Goal: Use online tool/utility: Utilize a website feature to perform a specific function

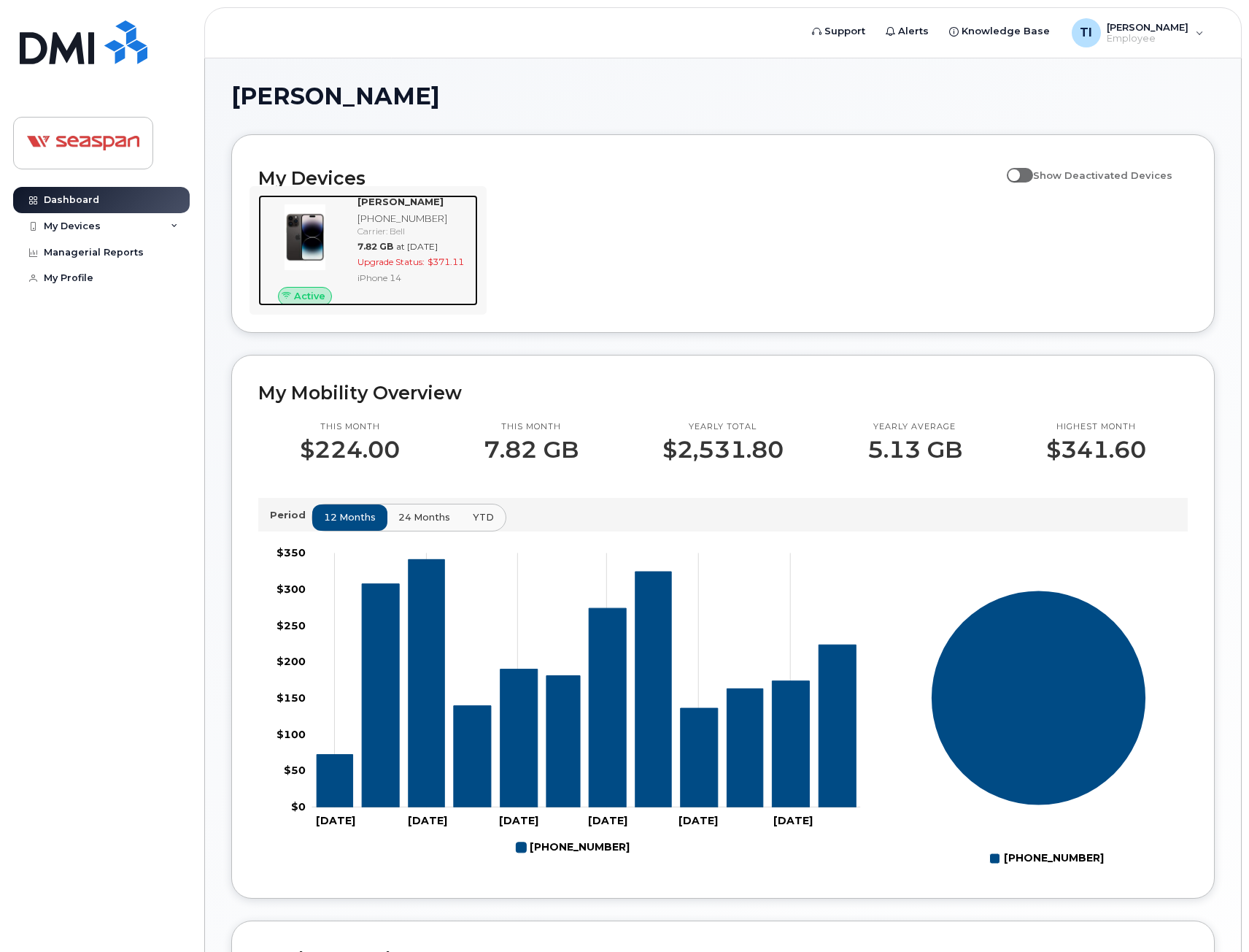
click at [319, 235] on img at bounding box center [305, 237] width 70 height 70
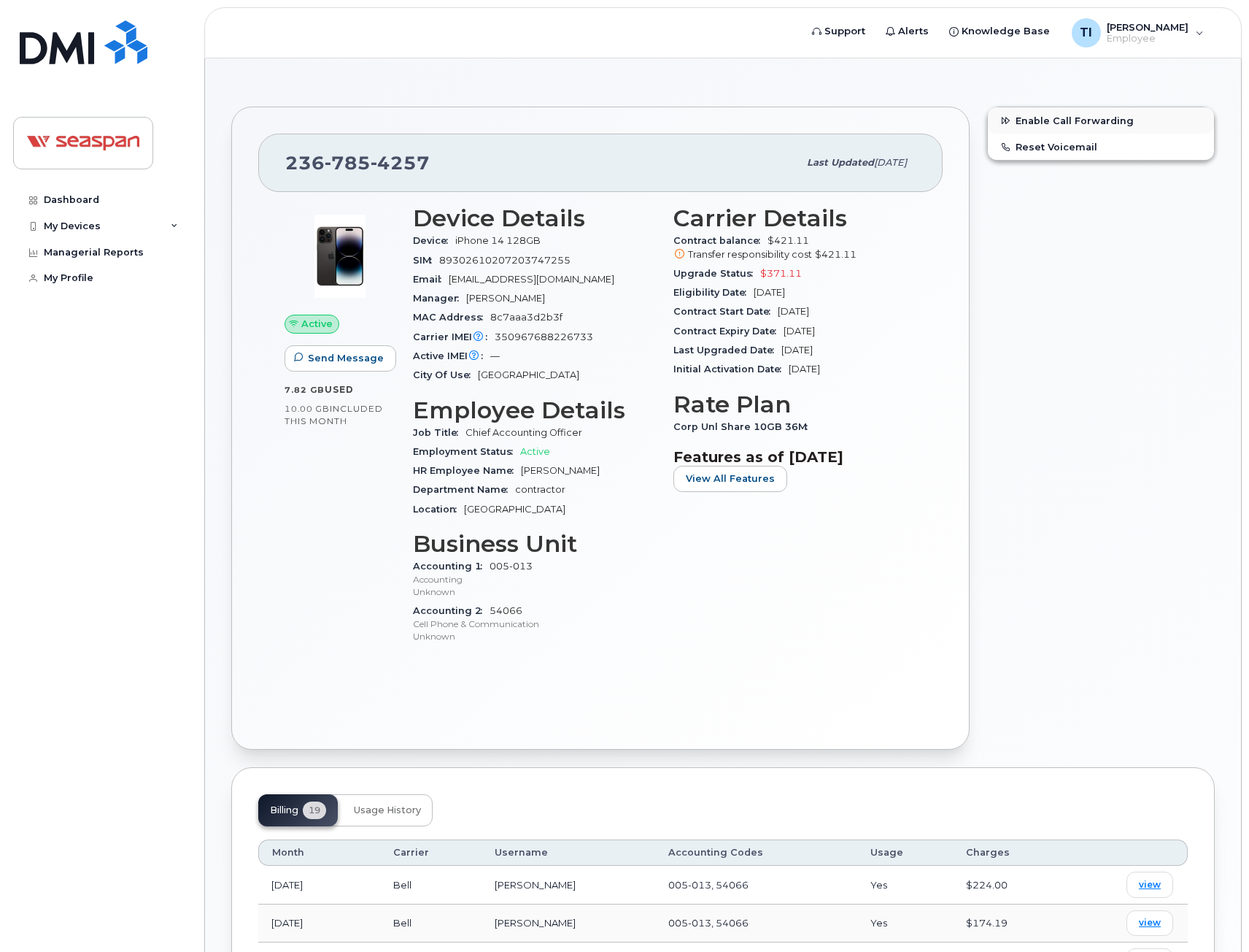
click at [1051, 116] on span "Enable Call Forwarding" at bounding box center [1075, 121] width 119 height 11
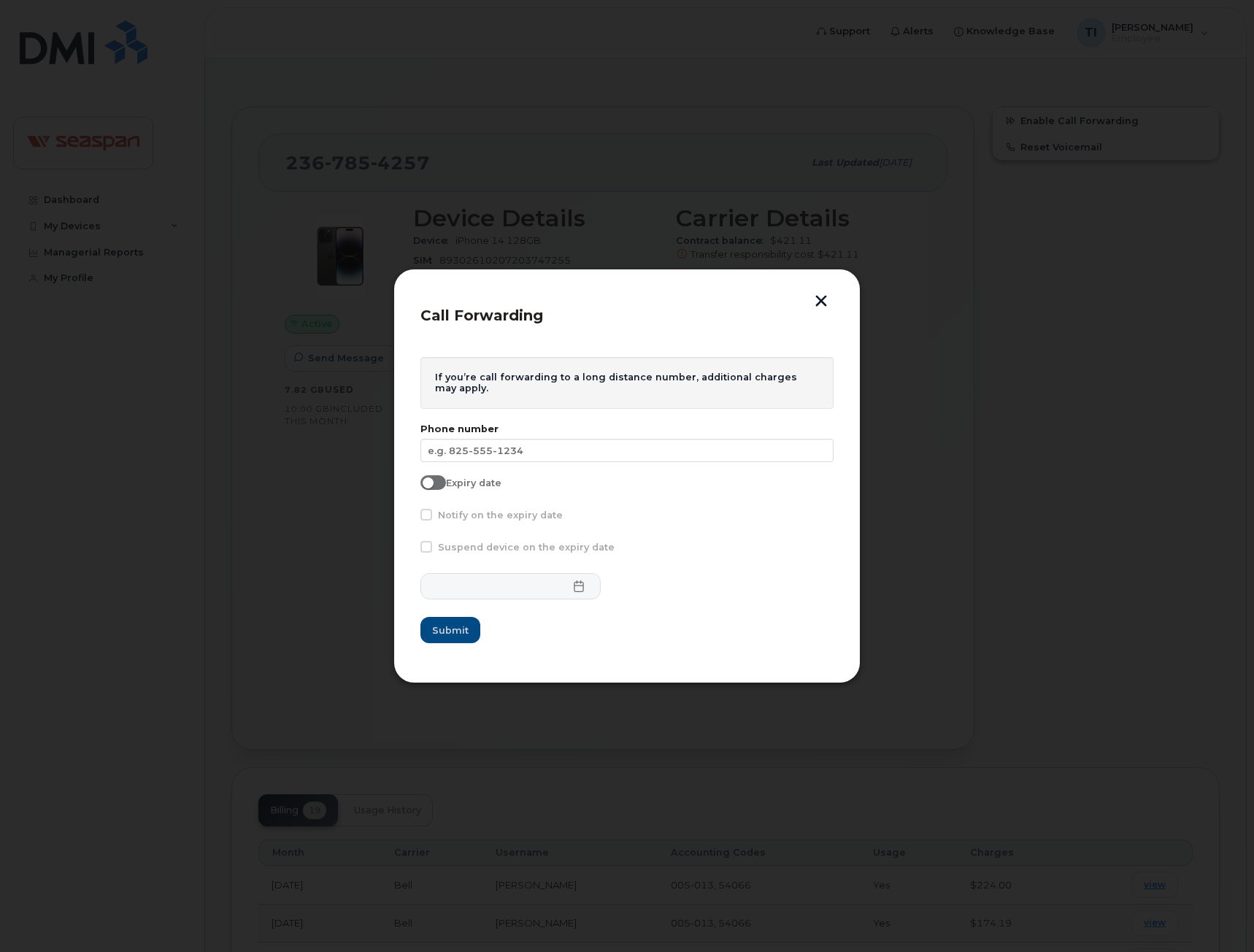
click at [823, 305] on button "button" at bounding box center [820, 302] width 22 height 15
